Goal: Obtain resource: Obtain resource

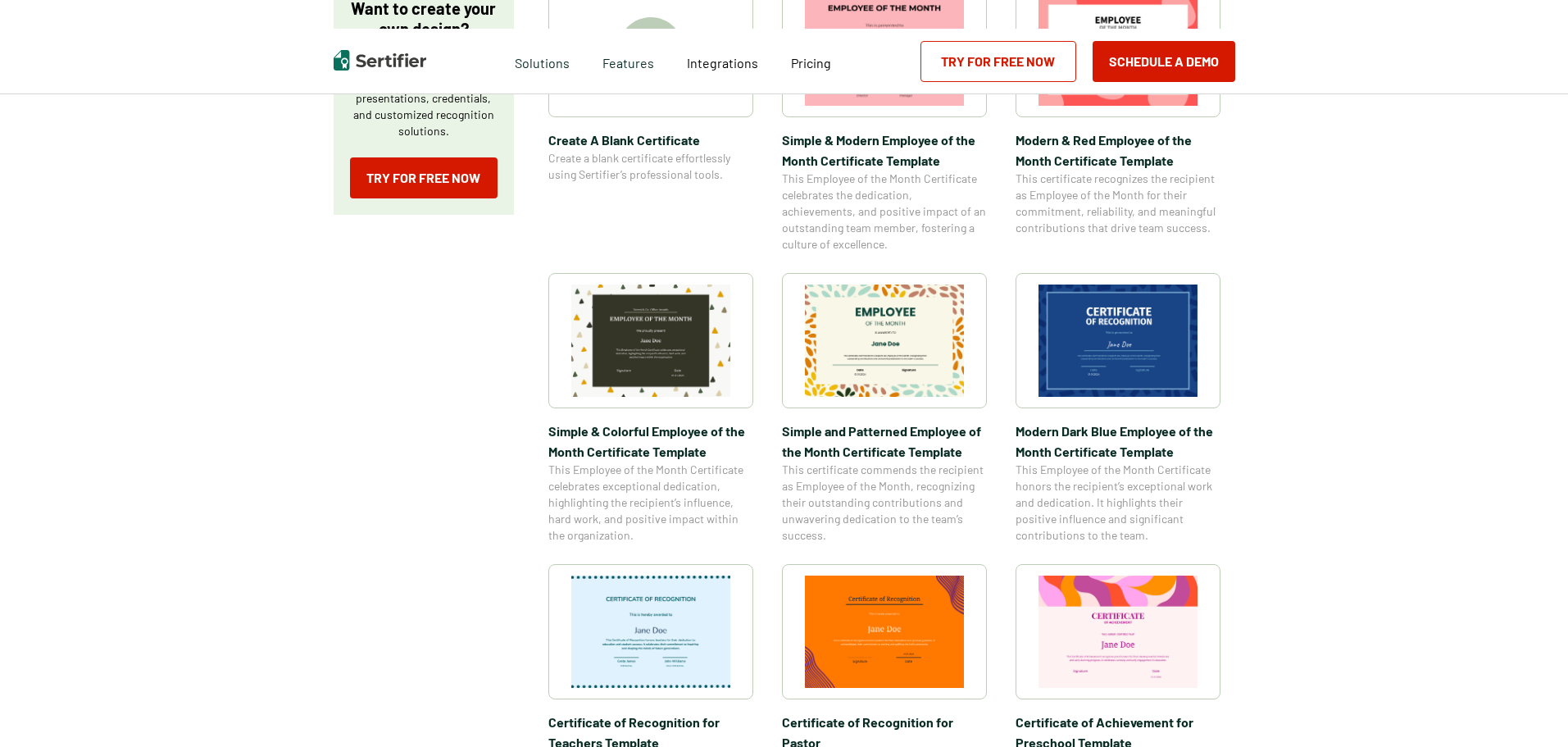
scroll to position [410, 0]
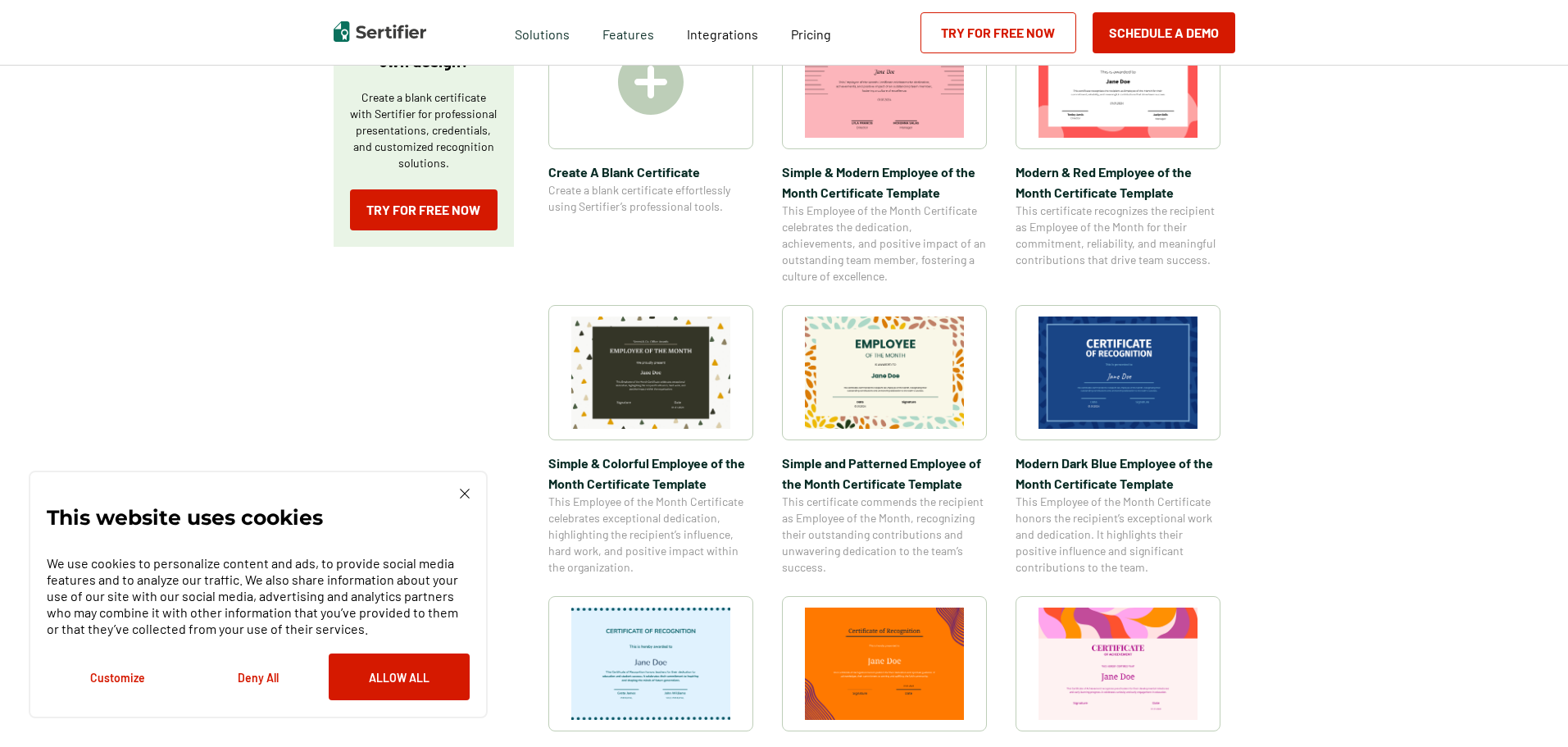
scroll to position [328, 0]
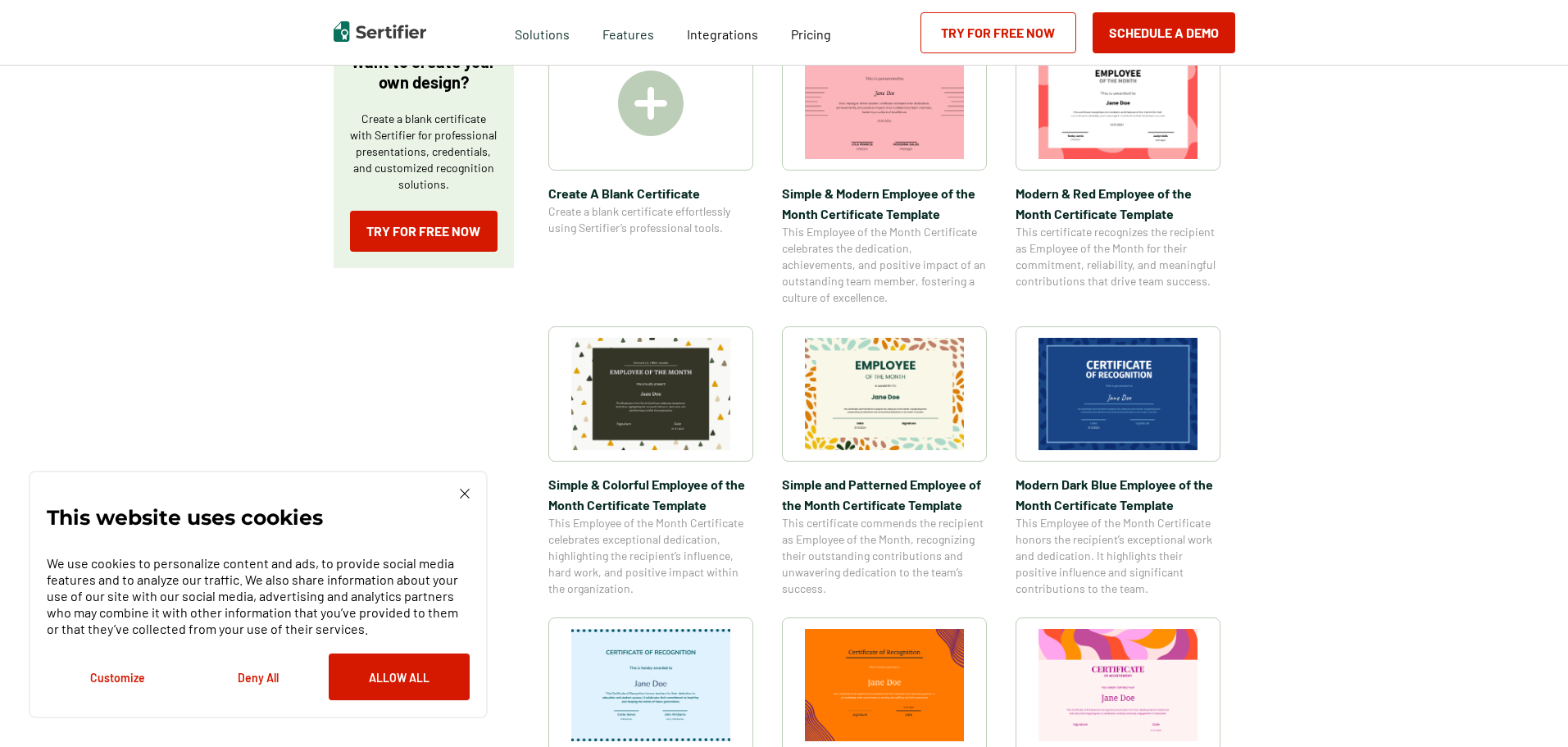
click at [890, 417] on img at bounding box center [884, 394] width 159 height 112
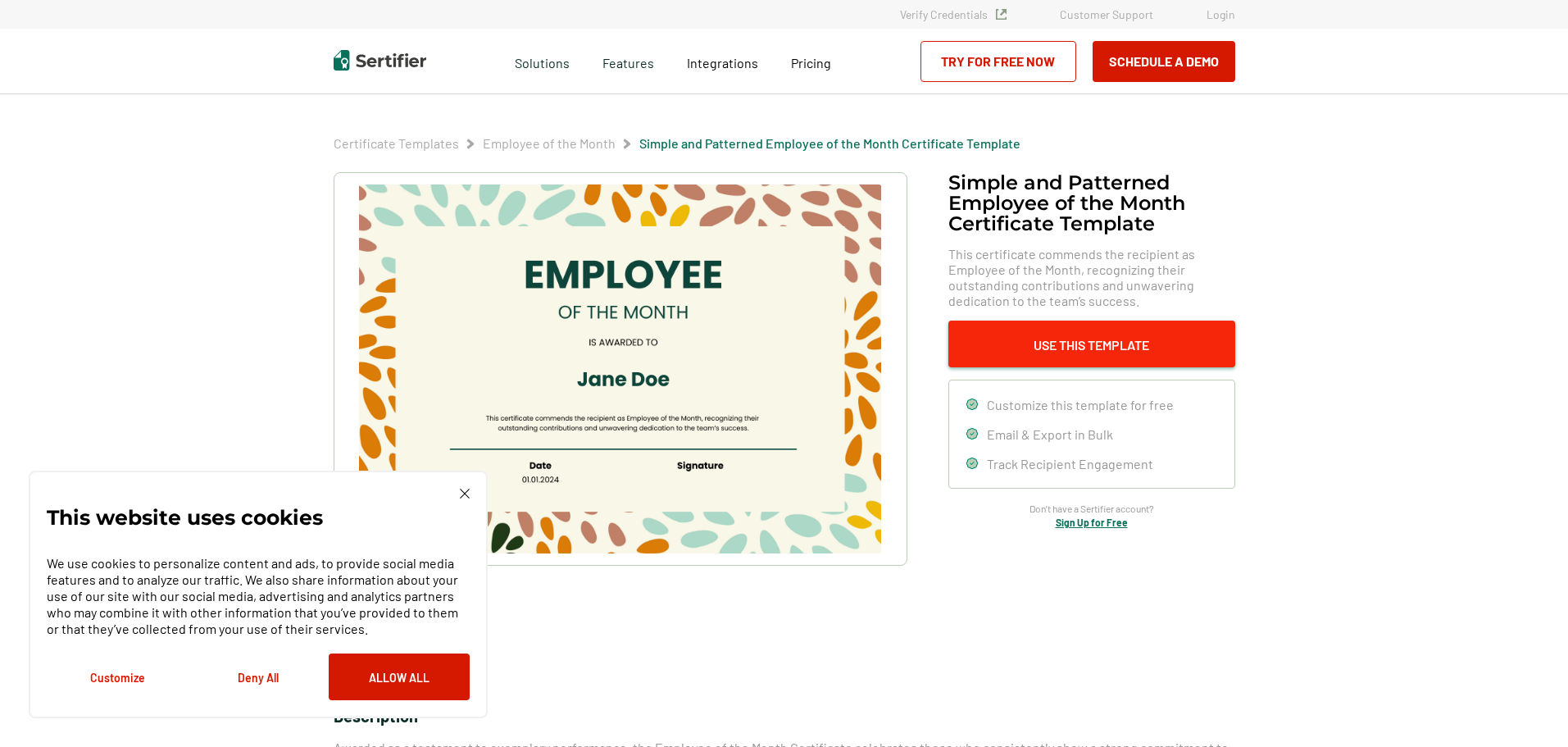
click at [1079, 345] on button "Use This Template" at bounding box center [1092, 344] width 287 height 47
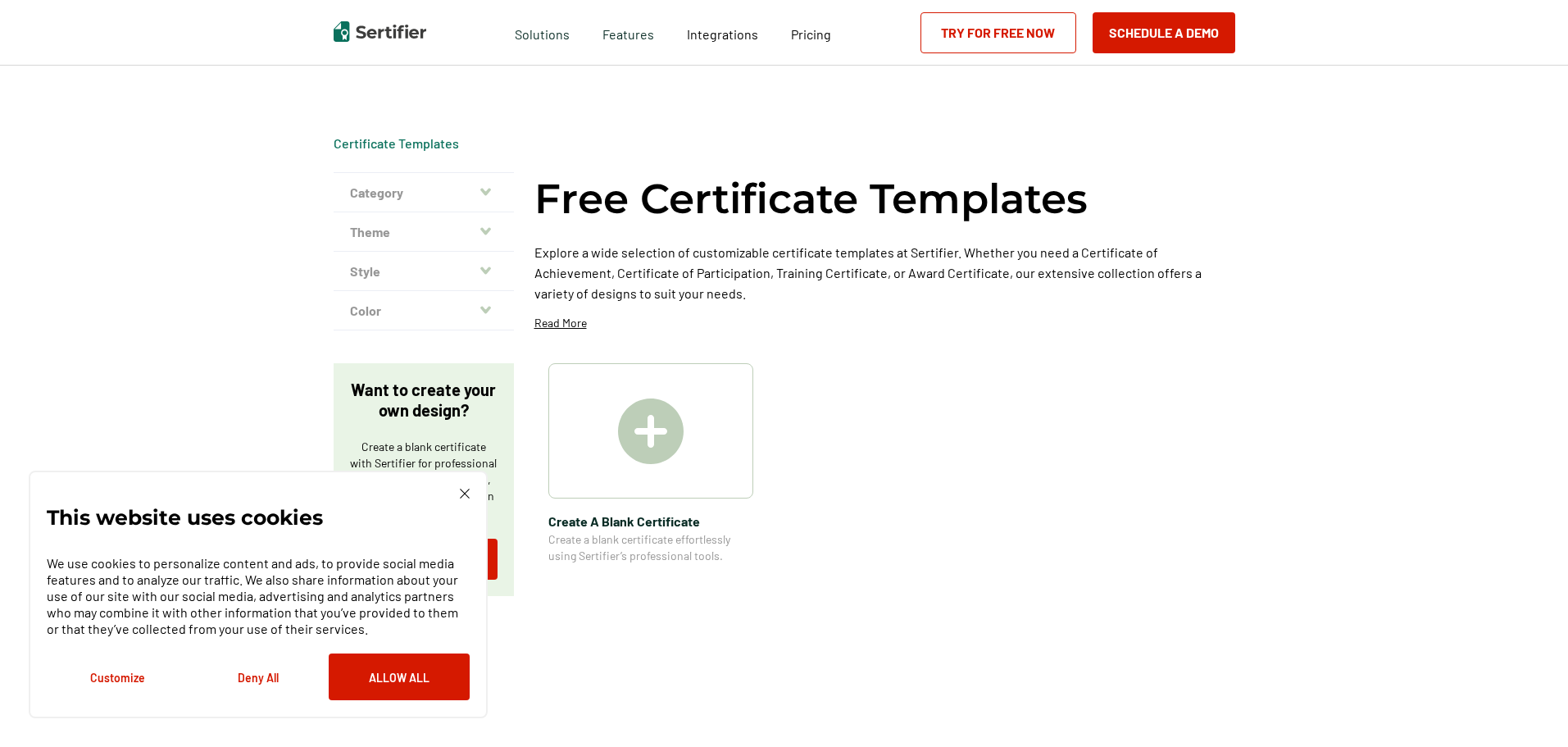
scroll to position [328, 0]
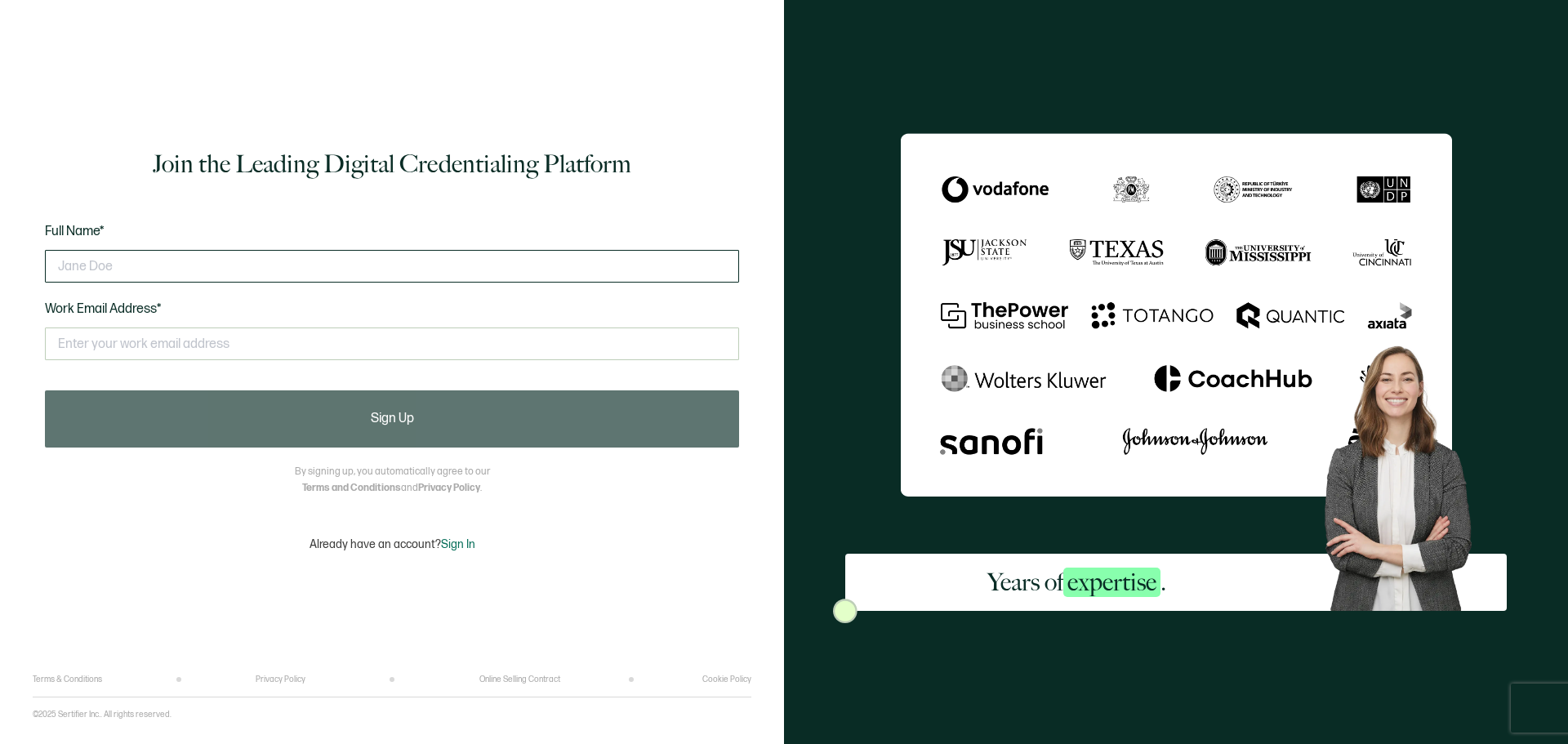
click at [353, 274] on input "text" at bounding box center [392, 266] width 695 height 33
type input "Juliet Carmichael"
click at [278, 346] on input "text" at bounding box center [392, 344] width 695 height 33
